Goal: Task Accomplishment & Management: Complete application form

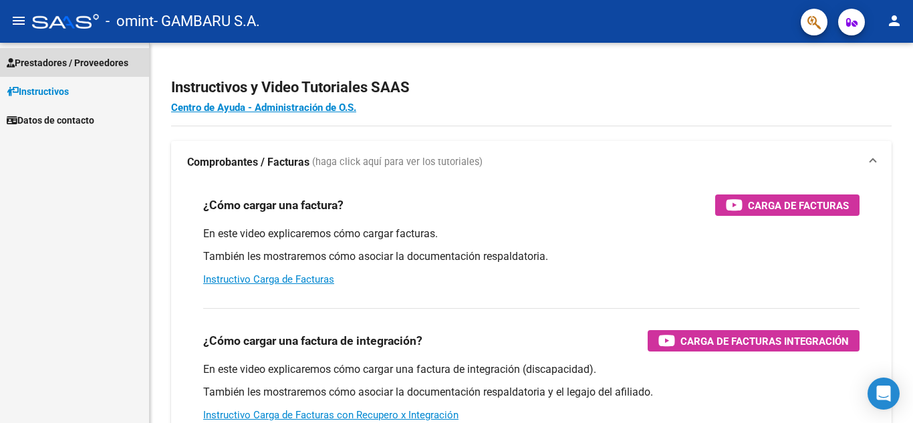
click at [105, 64] on span "Prestadores / Proveedores" at bounding box center [68, 62] width 122 height 15
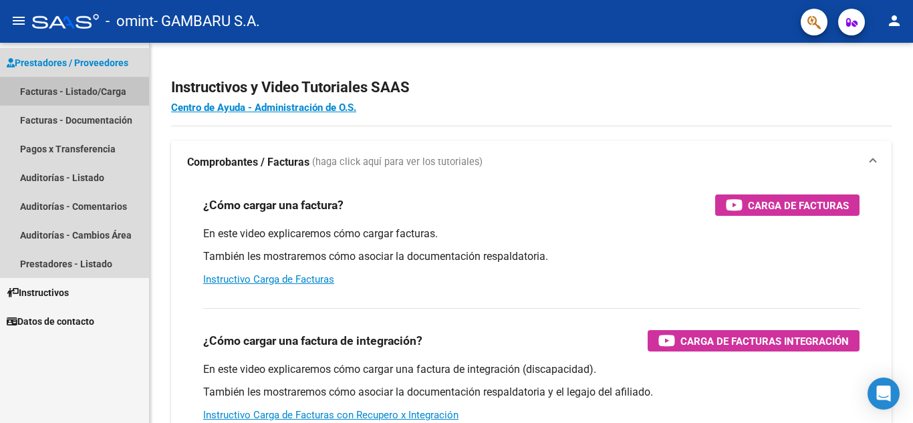
click at [101, 89] on link "Facturas - Listado/Carga" at bounding box center [74, 91] width 149 height 29
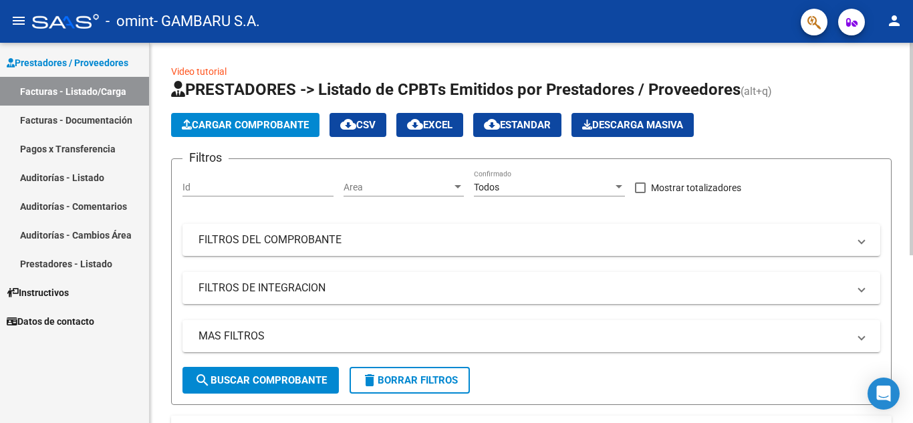
click at [261, 122] on span "Cargar Comprobante" at bounding box center [245, 125] width 127 height 12
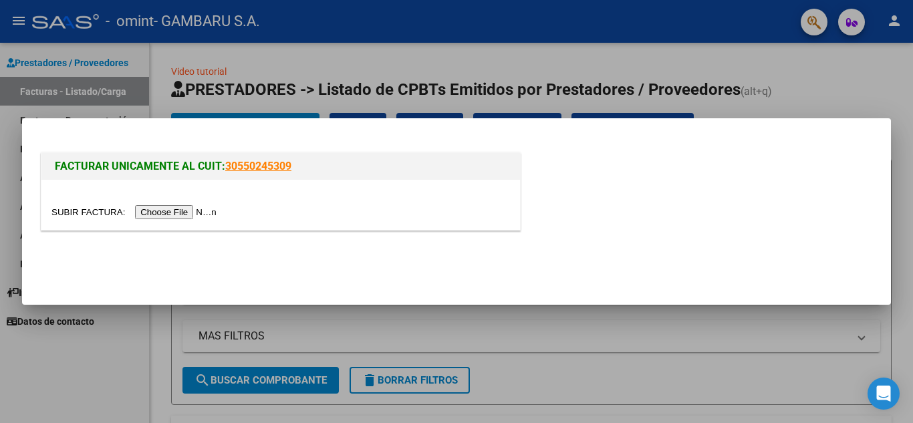
click at [177, 206] on input "file" at bounding box center [135, 212] width 169 height 14
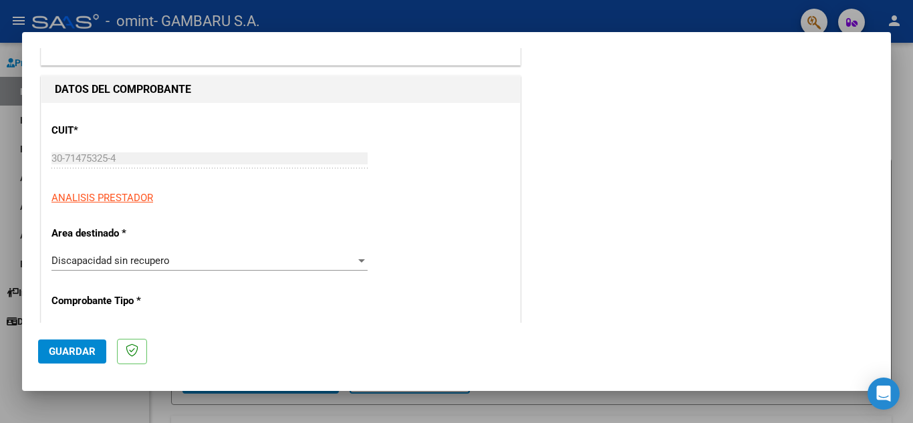
scroll to position [134, 0]
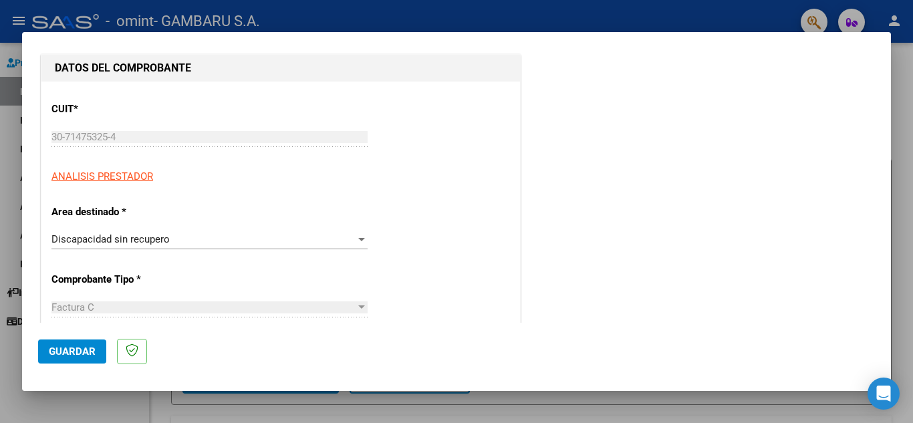
click at [239, 247] on div "Discapacidad sin recupero Seleccionar Area" at bounding box center [209, 239] width 316 height 20
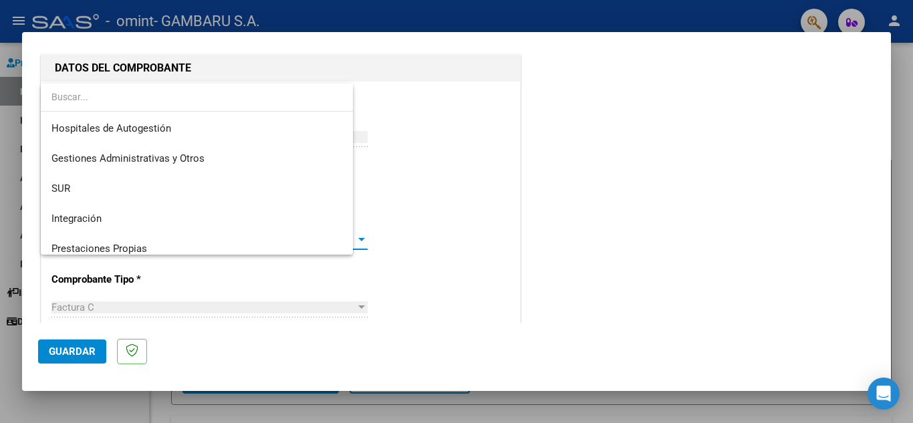
scroll to position [100, 0]
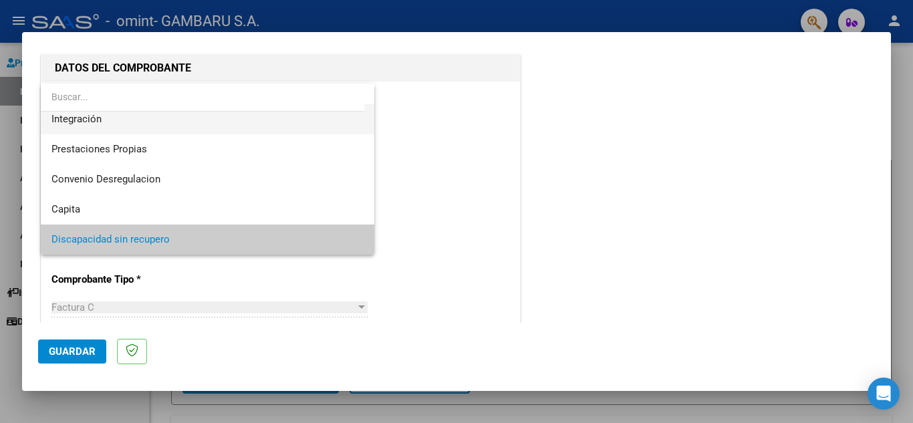
click at [195, 130] on span "Integración" at bounding box center [207, 119] width 312 height 30
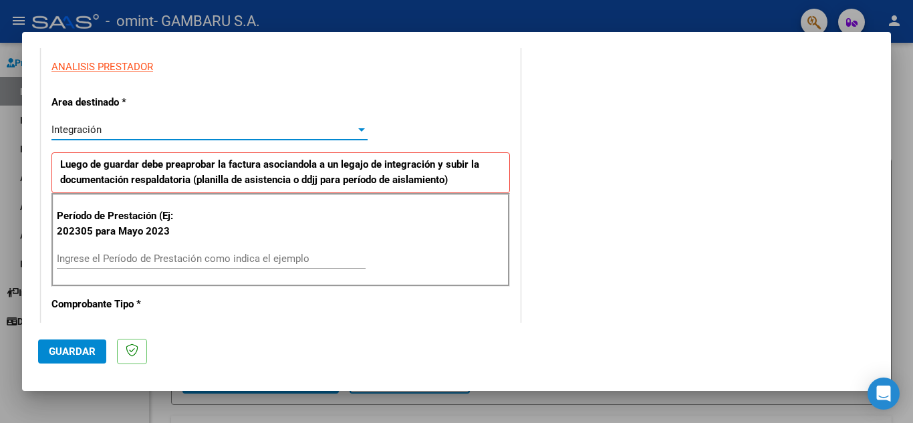
scroll to position [267, 0]
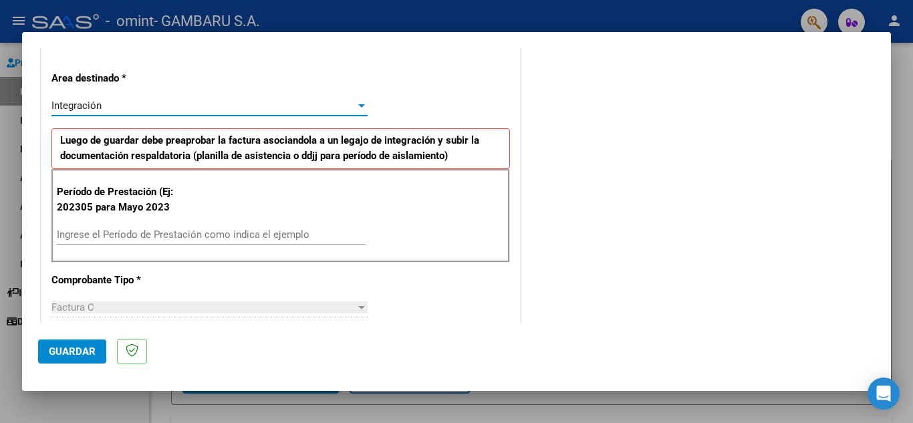
click at [203, 234] on input "Ingrese el Período de Prestación como indica el ejemplo" at bounding box center [211, 235] width 309 height 12
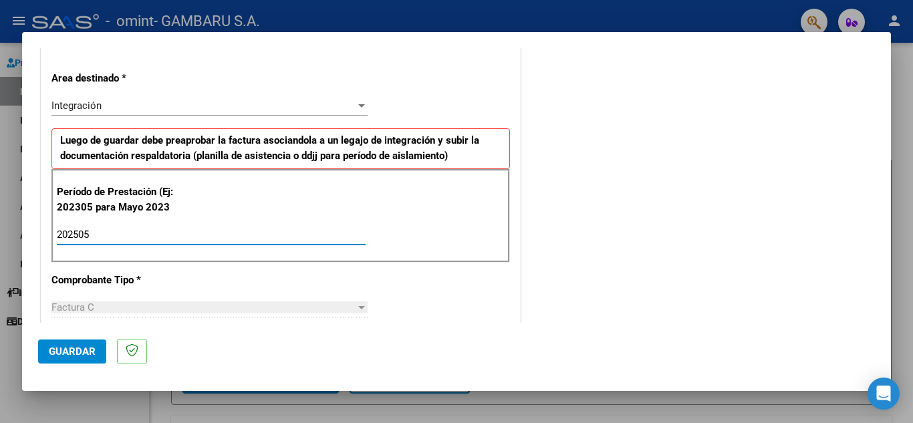
type input "202505"
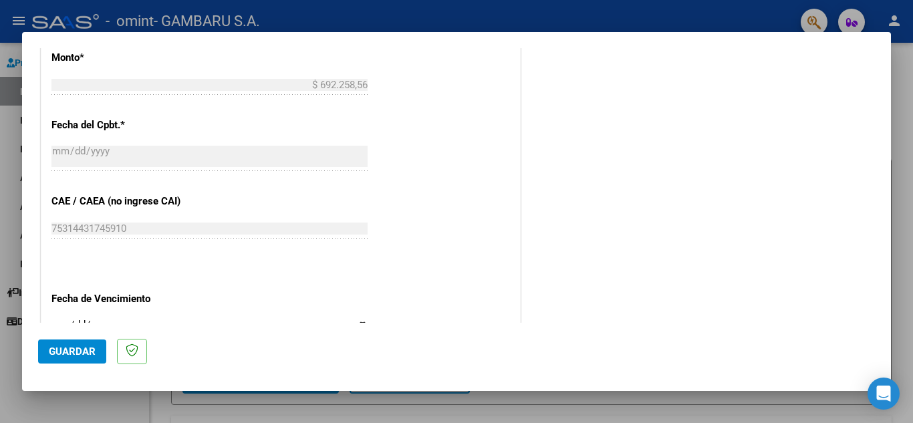
scroll to position [736, 0]
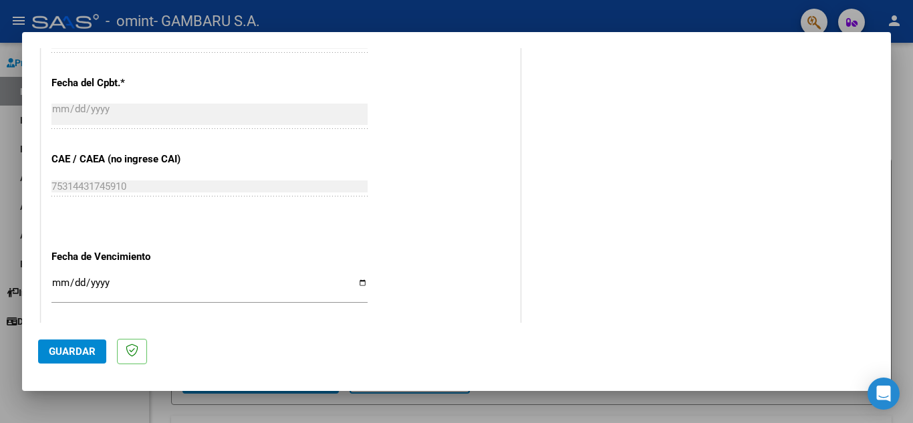
click at [357, 282] on input "Ingresar la fecha" at bounding box center [209, 287] width 316 height 21
type input "[DATE]"
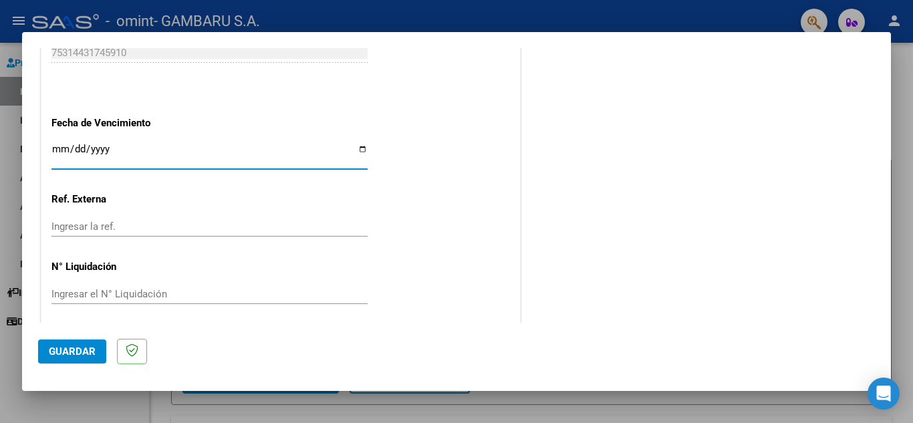
scroll to position [877, 0]
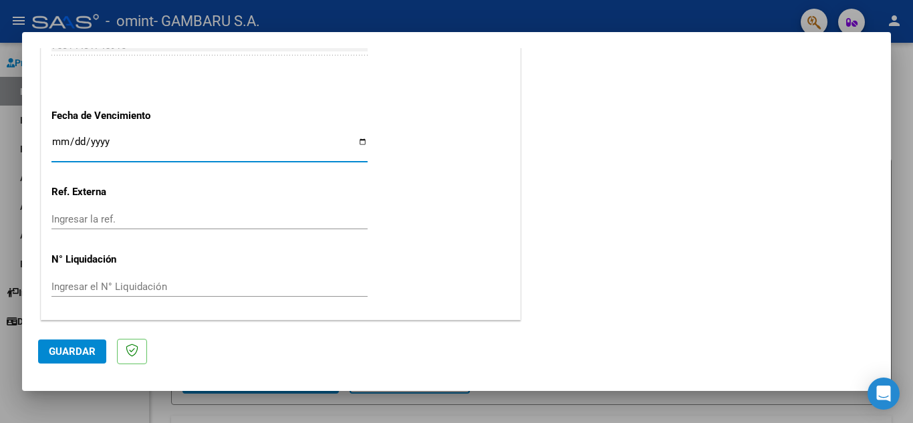
click at [80, 351] on span "Guardar" at bounding box center [72, 352] width 47 height 12
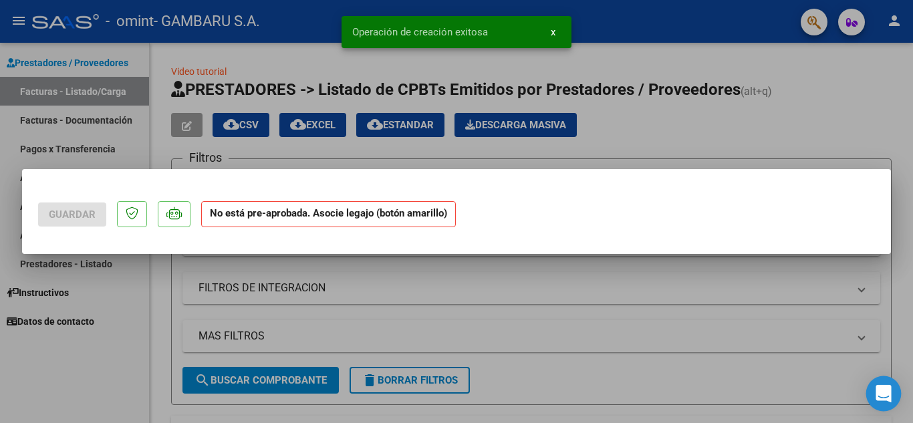
scroll to position [0, 0]
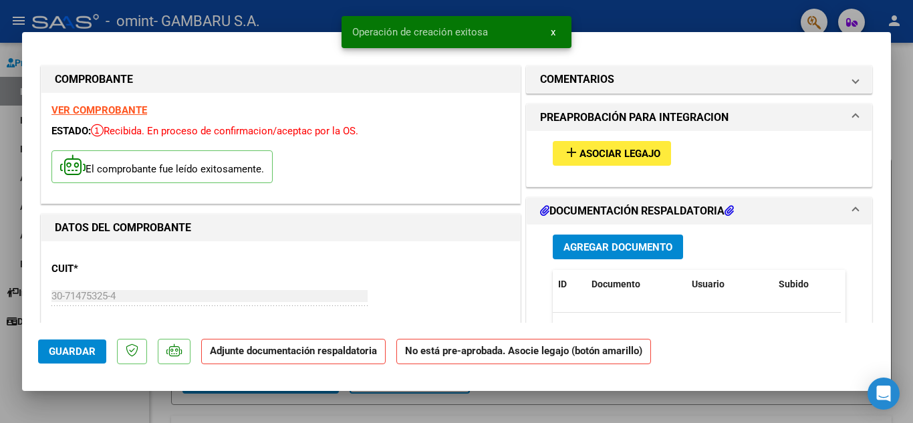
click at [611, 145] on button "add Asociar Legajo" at bounding box center [612, 153] width 118 height 25
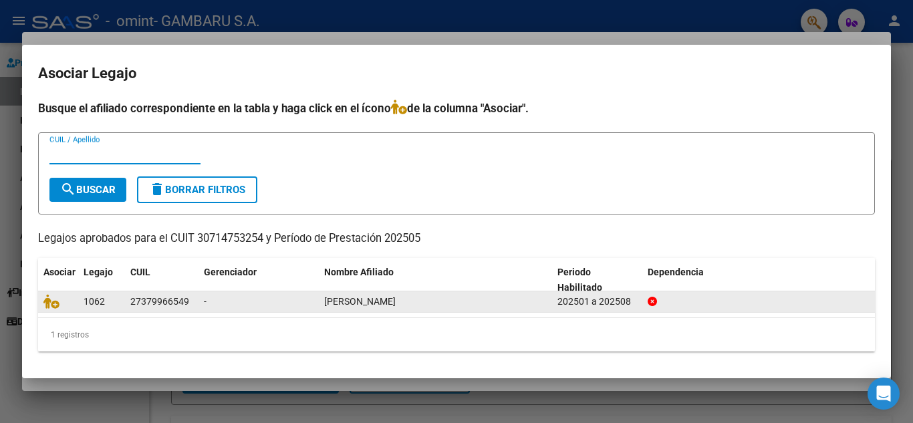
click at [653, 300] on icon at bounding box center [652, 301] width 9 height 9
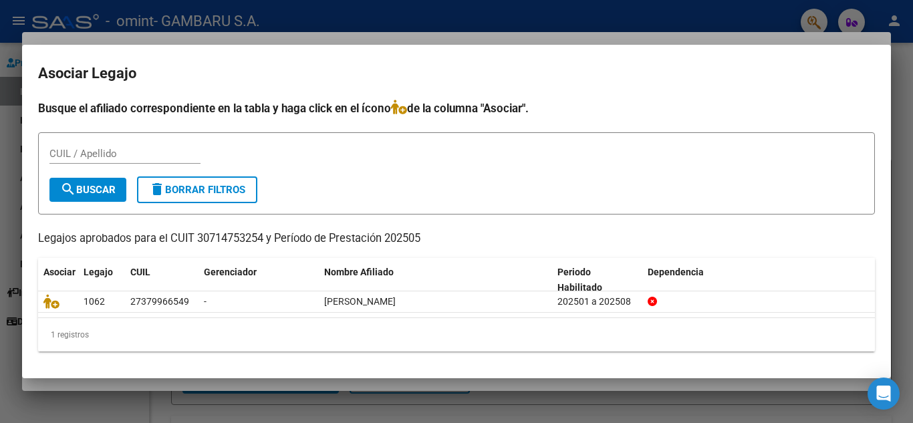
click at [483, 7] on div at bounding box center [456, 211] width 913 height 423
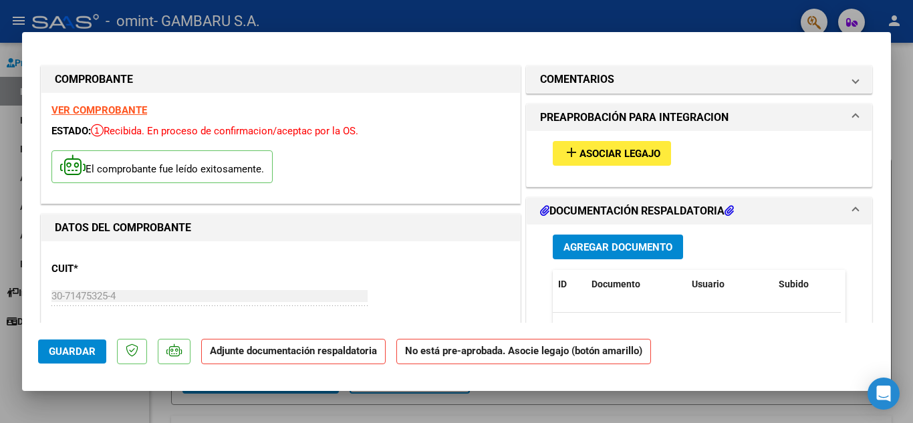
click at [668, 23] on div at bounding box center [456, 211] width 913 height 423
type input "$ 0,00"
